Goal: Transaction & Acquisition: Purchase product/service

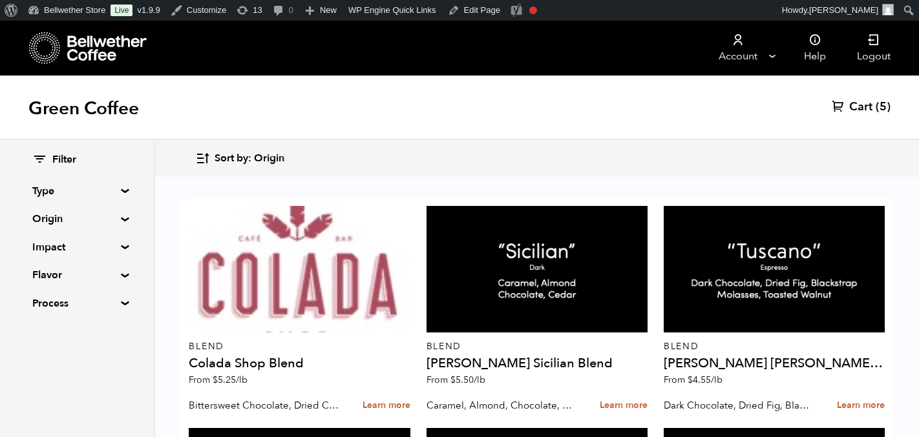
scroll to position [1160, 0]
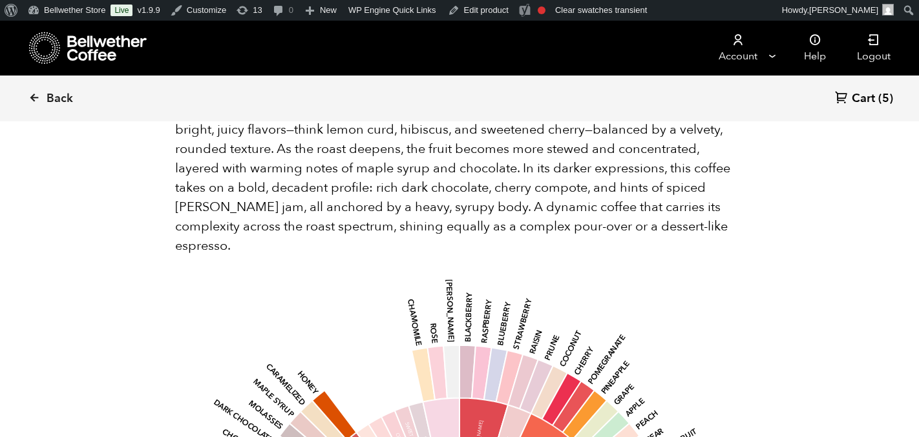
scroll to position [1063, 0]
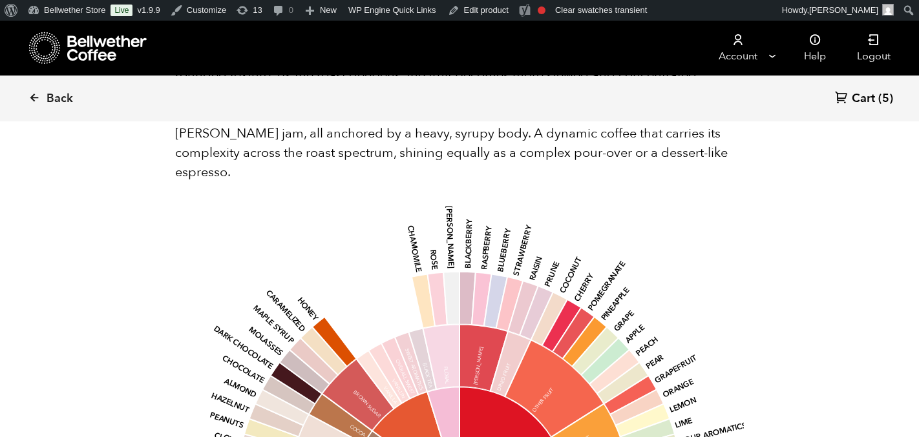
click at [472, 280] on icon at bounding box center [482, 300] width 20 height 54
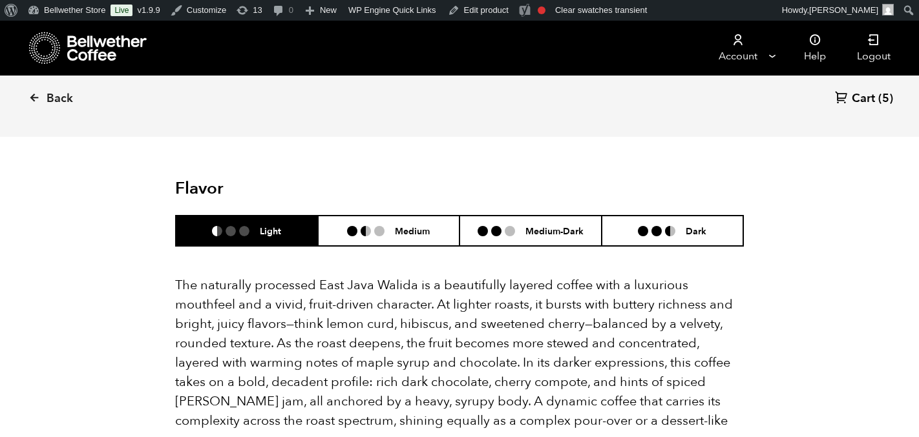
scroll to position [748, 0]
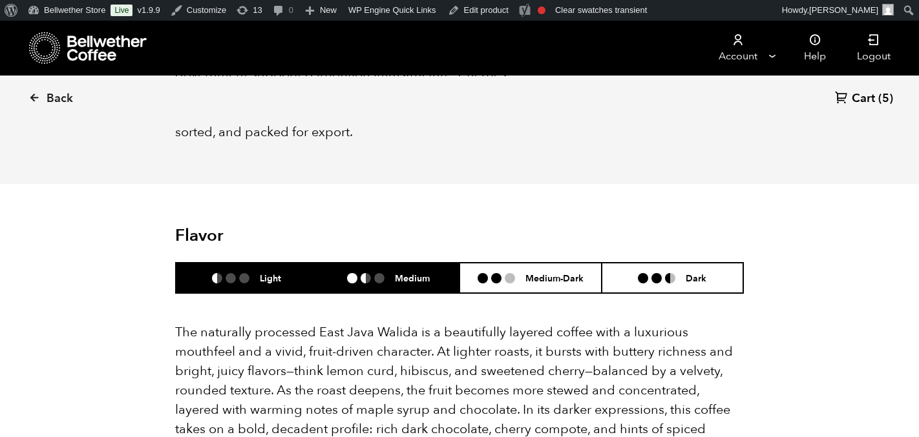
click at [382, 273] on li at bounding box center [379, 278] width 10 height 10
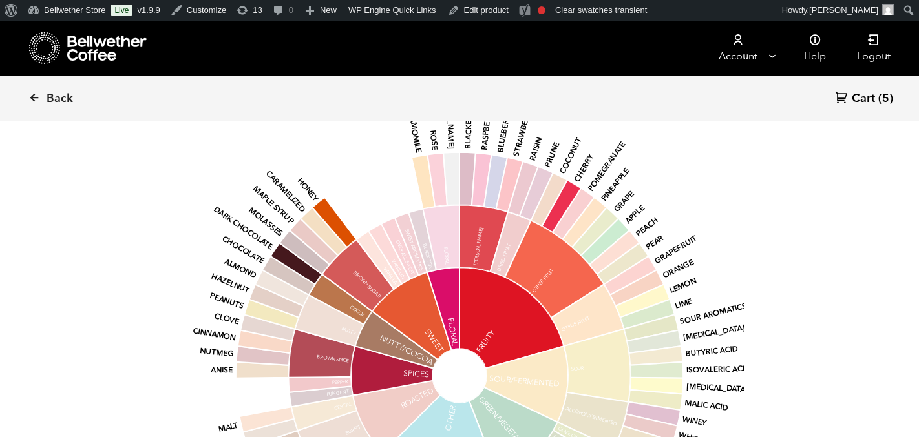
scroll to position [1181, 0]
